Goal: Information Seeking & Learning: Stay updated

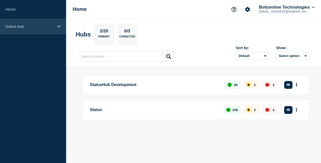
click at [58, 30] on div "Select Hub" at bounding box center [33, 26] width 66 height 15
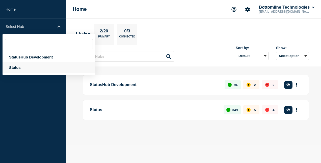
click at [41, 67] on div "Status" at bounding box center [49, 67] width 93 height 10
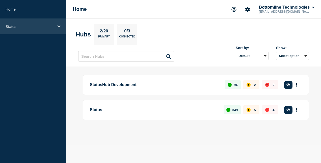
click at [58, 29] on div "Status" at bounding box center [33, 26] width 66 height 15
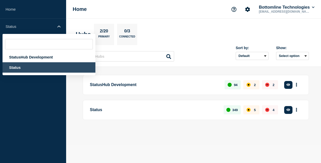
click at [30, 66] on div "Status" at bounding box center [49, 67] width 93 height 10
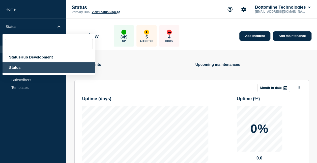
click at [71, 112] on div "Add incident Add maintenance Current events Upcoming maintenances This month Mo…" at bounding box center [192, 141] width 242 height 185
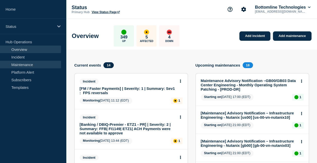
click at [28, 62] on link "Maintenance" at bounding box center [30, 65] width 61 height 8
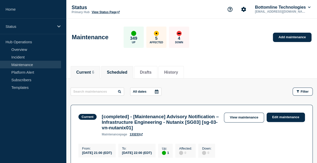
click at [133, 71] on li "Scheduled" at bounding box center [117, 72] width 32 height 12
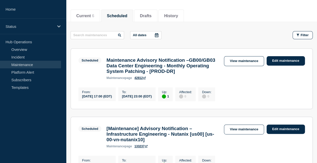
scroll to position [56, 0]
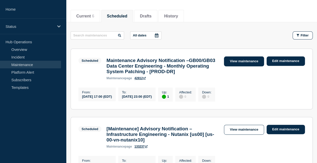
click at [249, 61] on link "View maintenance" at bounding box center [244, 61] width 40 height 10
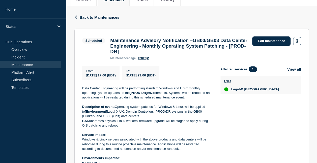
scroll to position [72, 0]
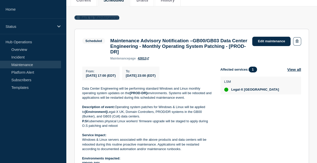
click at [81, 19] on span "Back to Maintenances" at bounding box center [100, 17] width 40 height 4
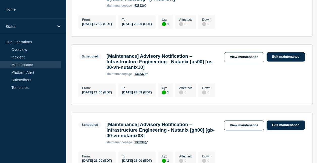
scroll to position [100, 0]
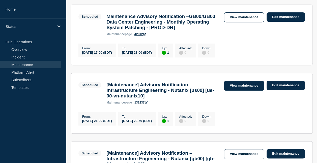
click at [238, 90] on link "View maintenance" at bounding box center [244, 86] width 40 height 10
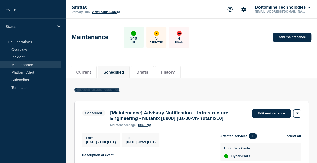
click at [77, 88] on icon "button" at bounding box center [76, 89] width 4 height 3
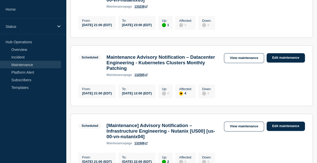
scroll to position [265, 0]
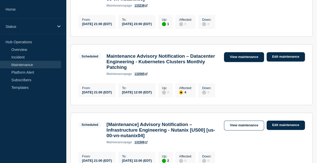
click at [229, 62] on link "View maintenance" at bounding box center [244, 57] width 40 height 10
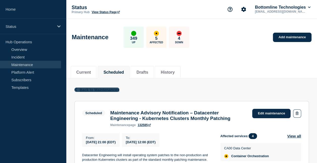
click at [77, 89] on icon "button" at bounding box center [76, 89] width 4 height 3
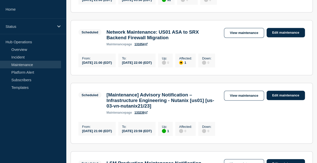
scroll to position [494, 0]
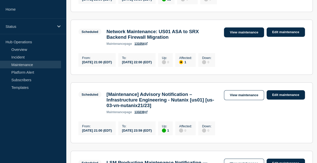
click at [233, 37] on link "View maintenance" at bounding box center [244, 33] width 40 height 10
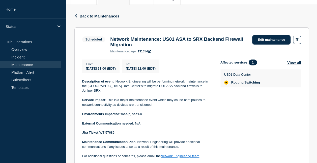
scroll to position [74, 0]
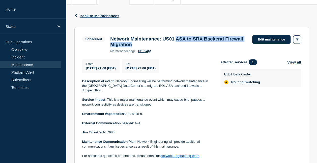
drag, startPoint x: 187, startPoint y: 38, endPoint x: 193, endPoint y: 46, distance: 10.2
click at [193, 46] on h3 "Network Maintenance: US01 ASA to SRX Backend Firewall Migration" at bounding box center [178, 41] width 137 height 11
copy h3 "ASA to SRX Backend Firewall Migration"
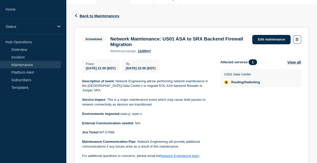
click at [210, 118] on p at bounding box center [147, 118] width 130 height 5
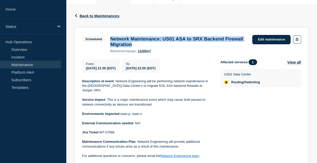
drag, startPoint x: 110, startPoint y: 38, endPoint x: 163, endPoint y: 46, distance: 52.8
click at [163, 46] on h3 "Network Maintenance: US01 ASA to SRX Backend Firewall Migration" at bounding box center [178, 41] width 137 height 11
copy h3 "Network Maintenance: US01 ASA to SRX Backend Firewall Migration"
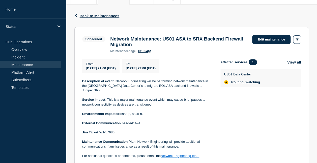
click at [172, 49] on div "Network Maintenance: US01 ASA to SRX Backend Firewall Migration maintenance pag…" at bounding box center [179, 44] width 142 height 17
drag, startPoint x: 165, startPoint y: 49, endPoint x: 112, endPoint y: 39, distance: 53.7
click at [112, 39] on div "Network Maintenance: US01 ASA to SRX Backend Firewall Migration maintenance pag…" at bounding box center [179, 44] width 142 height 17
drag, startPoint x: 112, startPoint y: 39, endPoint x: 98, endPoint y: 48, distance: 16.5
click at [98, 48] on div "Scheduled Network Maintenance: US01 ASA to SRX Backend Firewall Migration maint…" at bounding box center [166, 44] width 168 height 18
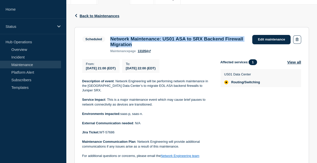
drag, startPoint x: 110, startPoint y: 38, endPoint x: 168, endPoint y: 48, distance: 59.5
click at [168, 48] on div "Network Maintenance: US01 ASA to SRX Backend Firewall Migration maintenance pag…" at bounding box center [179, 44] width 142 height 17
copy h3 "Network Maintenance: US01 ASA to SRX Backend Firewall Migration"
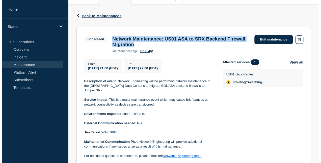
scroll to position [0, 0]
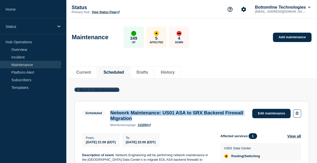
click at [77, 89] on icon "button" at bounding box center [76, 89] width 4 height 3
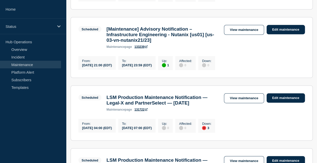
scroll to position [559, 0]
click at [231, 35] on link "View maintenance" at bounding box center [244, 30] width 40 height 10
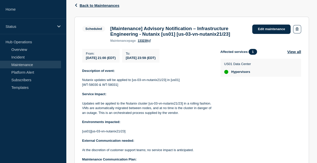
scroll to position [84, 0]
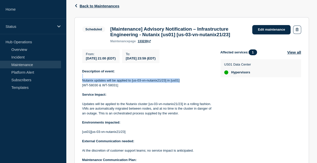
drag, startPoint x: 81, startPoint y: 80, endPoint x: 183, endPoint y: 82, distance: 102.0
click at [183, 82] on section "Scheduled [Maintenance] Advisory Notification – Infrastructure Engineering - Nu…" at bounding box center [191, 105] width 235 height 176
copy div "Nutanix updates will be applied to [us-03-vn-nutanix21/23] in [us01]"
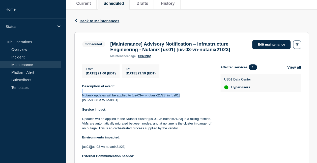
scroll to position [67, 0]
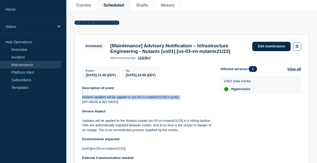
click at [77, 22] on icon "button" at bounding box center [76, 22] width 4 height 3
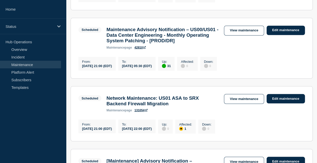
scroll to position [428, 0]
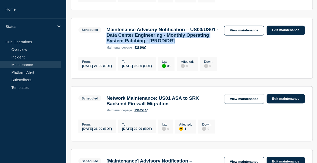
drag, startPoint x: 139, startPoint y: 62, endPoint x: 144, endPoint y: 74, distance: 13.1
click at [144, 43] on h3 "Maintenance Advisory Notification – US00/US01 - Data Center Engineering - Month…" at bounding box center [163, 35] width 113 height 17
copy h3 "Data Center Engineering - Monthly Operating System Patching - [PROD/DR]"
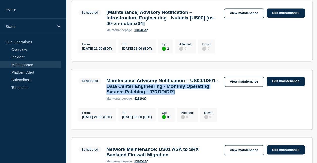
scroll to position [370, 0]
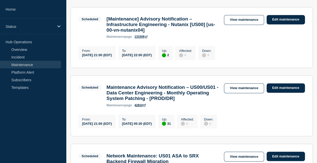
click at [188, 33] on h3 "[Maintenance] Advisory Notification – Infrastructure Engineering - Nutanix [US0…" at bounding box center [163, 24] width 113 height 17
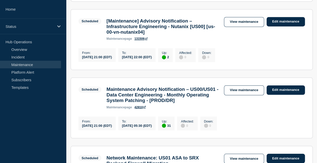
scroll to position [367, 0]
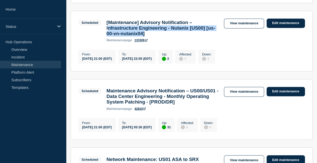
drag, startPoint x: 108, startPoint y: 51, endPoint x: 186, endPoint y: 58, distance: 78.3
click at [186, 36] on h3 "[Maintenance] Advisory Notification – Infrastructure Engineering - Nutanix [US0…" at bounding box center [163, 28] width 113 height 17
copy h3 "nfrastructure Engineering - Nutanix [US00] [us-00-vn-nutanix04]"
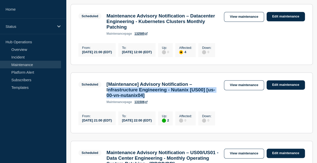
scroll to position [304, 0]
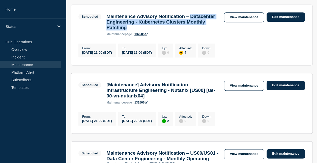
drag, startPoint x: 108, startPoint y: 42, endPoint x: 182, endPoint y: 49, distance: 73.8
click at [182, 30] on h3 "Maintenance Advisory Notification – Datacenter Engineering - Kubernetes Cluster…" at bounding box center [163, 22] width 113 height 17
copy h3 "Datacenter Engineering - Kubernetes Clusters Monthly Patching"
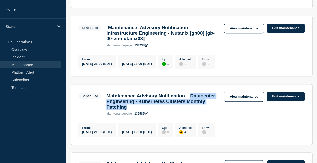
scroll to position [225, 0]
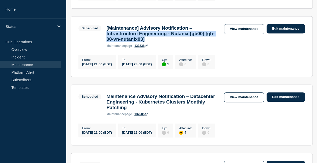
drag, startPoint x: 107, startPoint y: 49, endPoint x: 190, endPoint y: 57, distance: 82.9
click at [190, 42] on h3 "[Maintenance] Advisory Notification – Infrastructure Engineering - Nutanix [gb0…" at bounding box center [163, 33] width 113 height 17
copy h3 "Infrastructure Engineering - Nutanix [gb00] [gb-00-vn-nutanix03]"
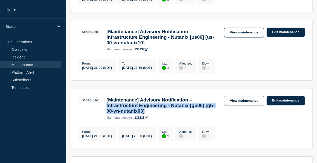
scroll to position [150, 0]
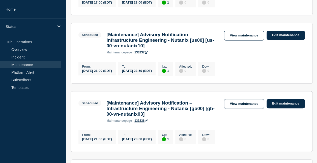
click at [176, 54] on div "maintenance page 133237" at bounding box center [163, 52] width 113 height 4
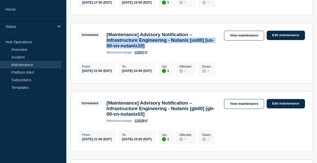
drag, startPoint x: 104, startPoint y: 50, endPoint x: 164, endPoint y: 58, distance: 59.8
click at [164, 54] on div "[Maintenance] Advisory Notification – Infrastructure Engineering - Nutanix [us0…" at bounding box center [163, 43] width 118 height 22
copy h3 "Infrastructure Engineering - Nutanix [us00] [us-00-vn-nutanix10]"
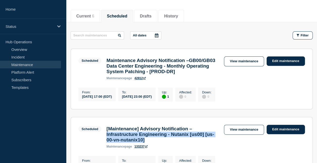
scroll to position [56, 0]
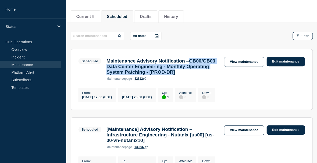
drag, startPoint x: 106, startPoint y: 68, endPoint x: 145, endPoint y: 81, distance: 41.2
click at [145, 80] on div "Maintenance Advisory Notification –GB00/GB03 Data Center Engineering - Monthly …" at bounding box center [163, 69] width 118 height 22
copy h3 "GB00/GB03 Data Center Engineering - Monthly Operating System Patching - [PROD-D…"
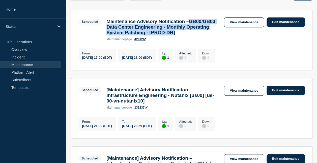
scroll to position [95, 0]
